Goal: Find specific page/section: Find specific page/section

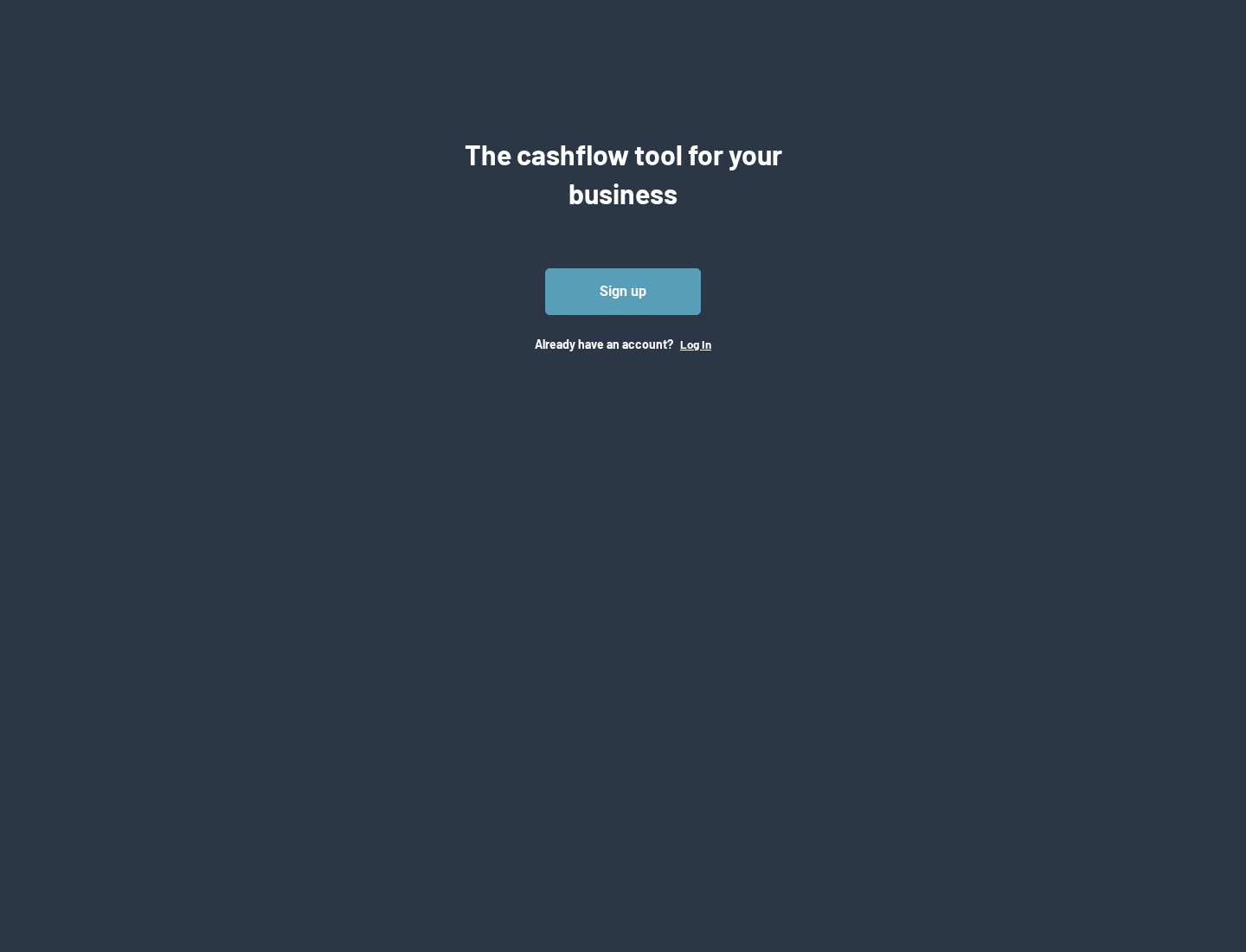
click at [695, 343] on button "Log In" at bounding box center [695, 344] width 32 height 13
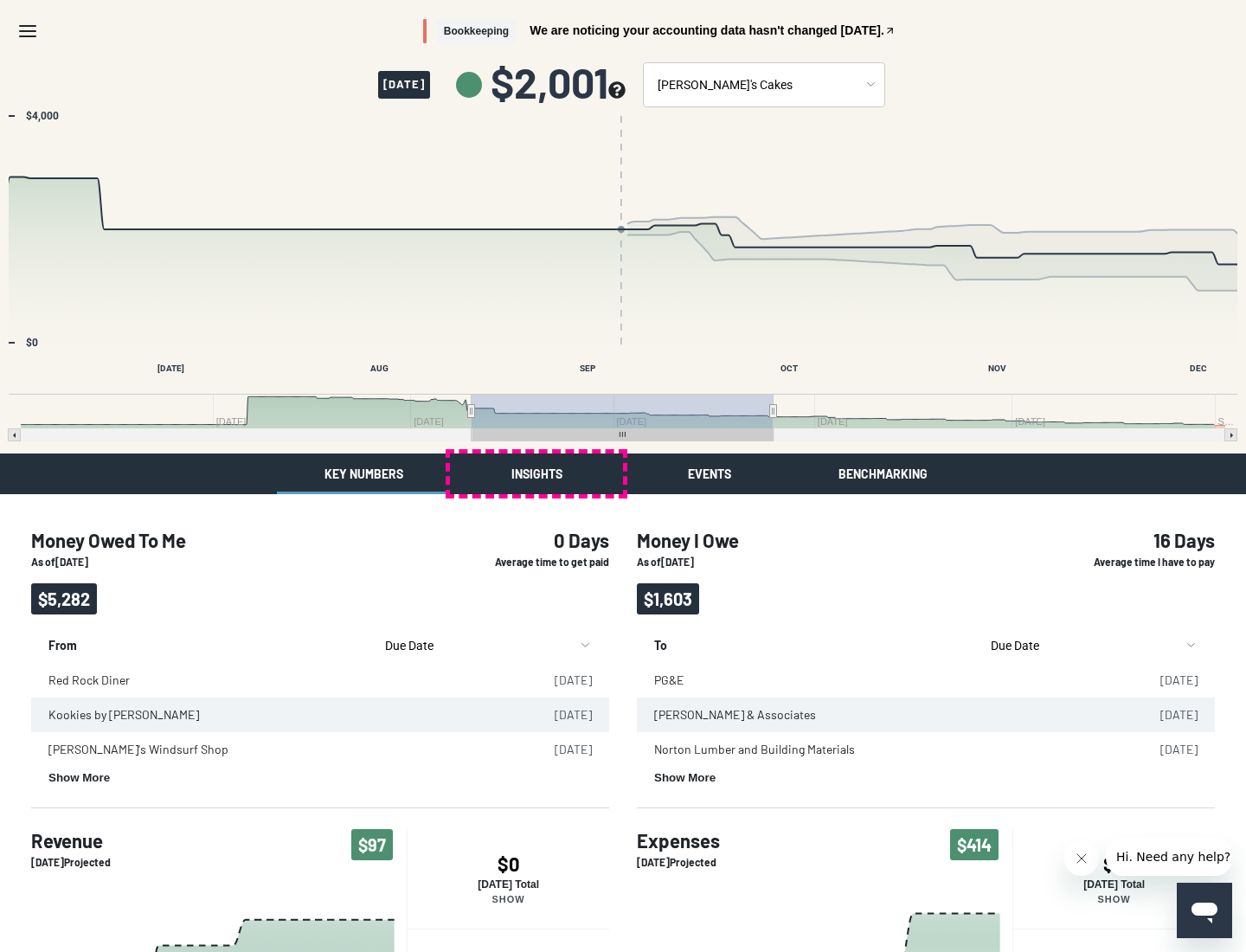
click at [536, 473] on button "Insights" at bounding box center [536, 473] width 173 height 41
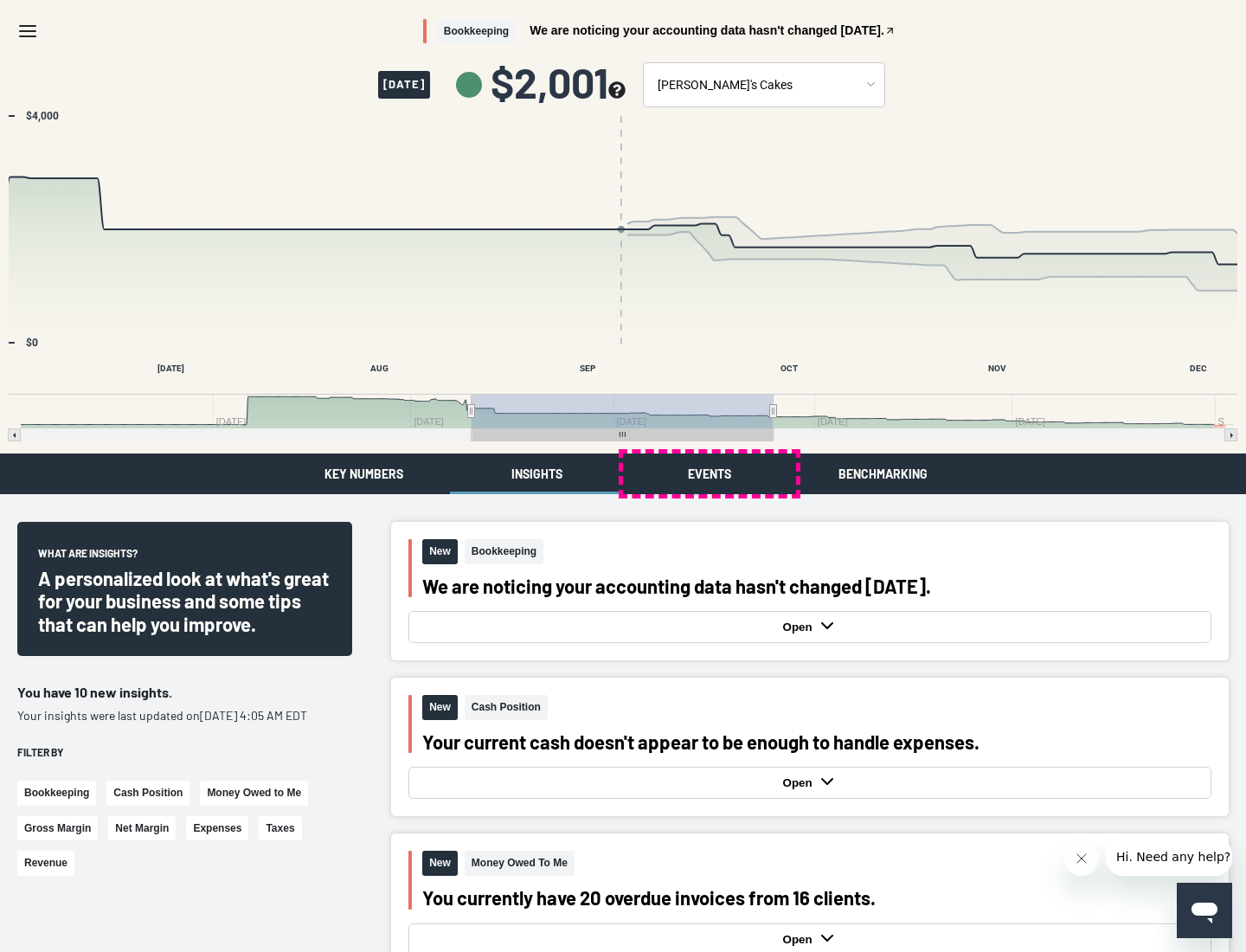
click at [710, 473] on button "Events" at bounding box center [710, 473] width 173 height 41
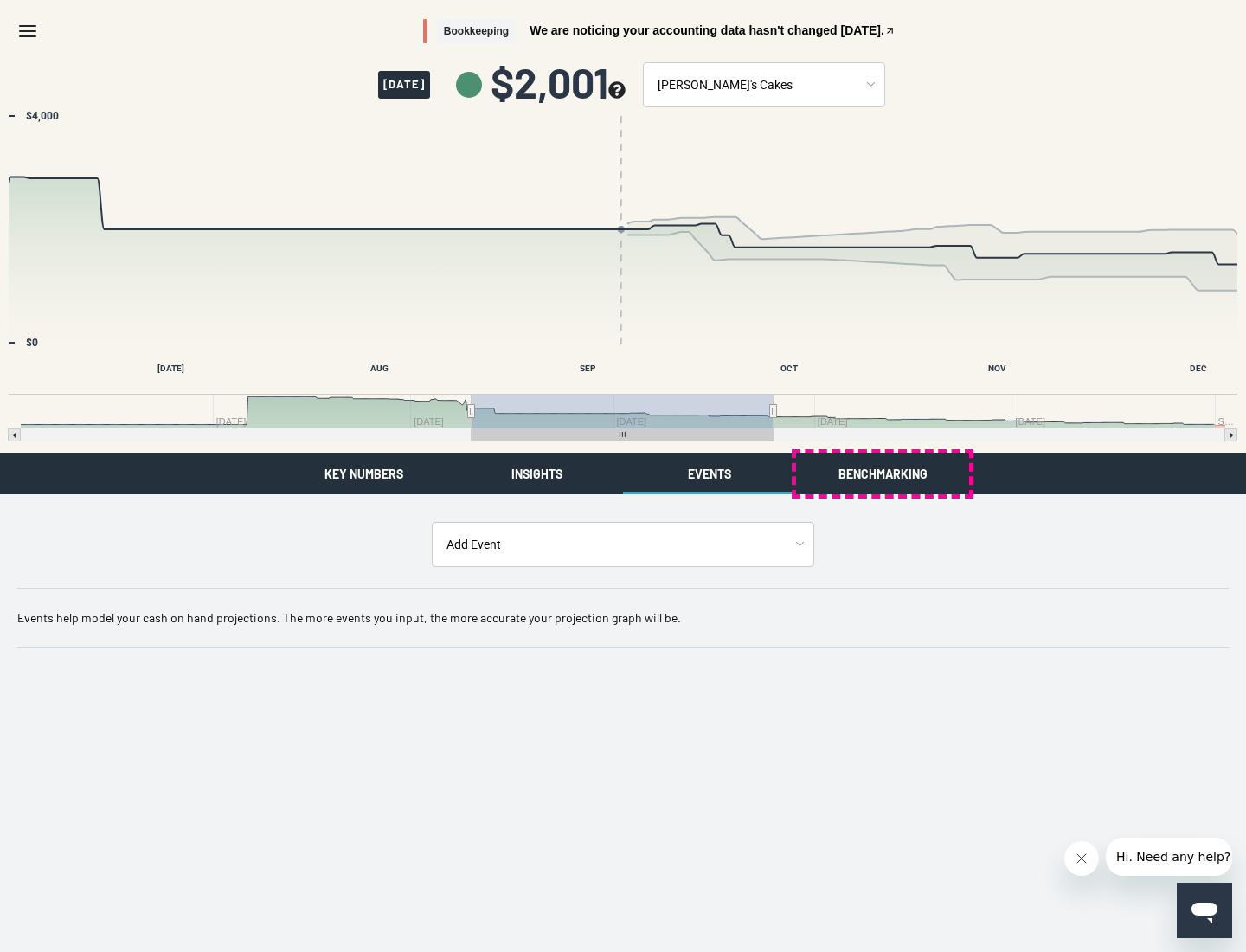
click at [883, 473] on button "Benchmarking" at bounding box center [883, 473] width 173 height 41
